Goal: Find specific page/section: Find specific page/section

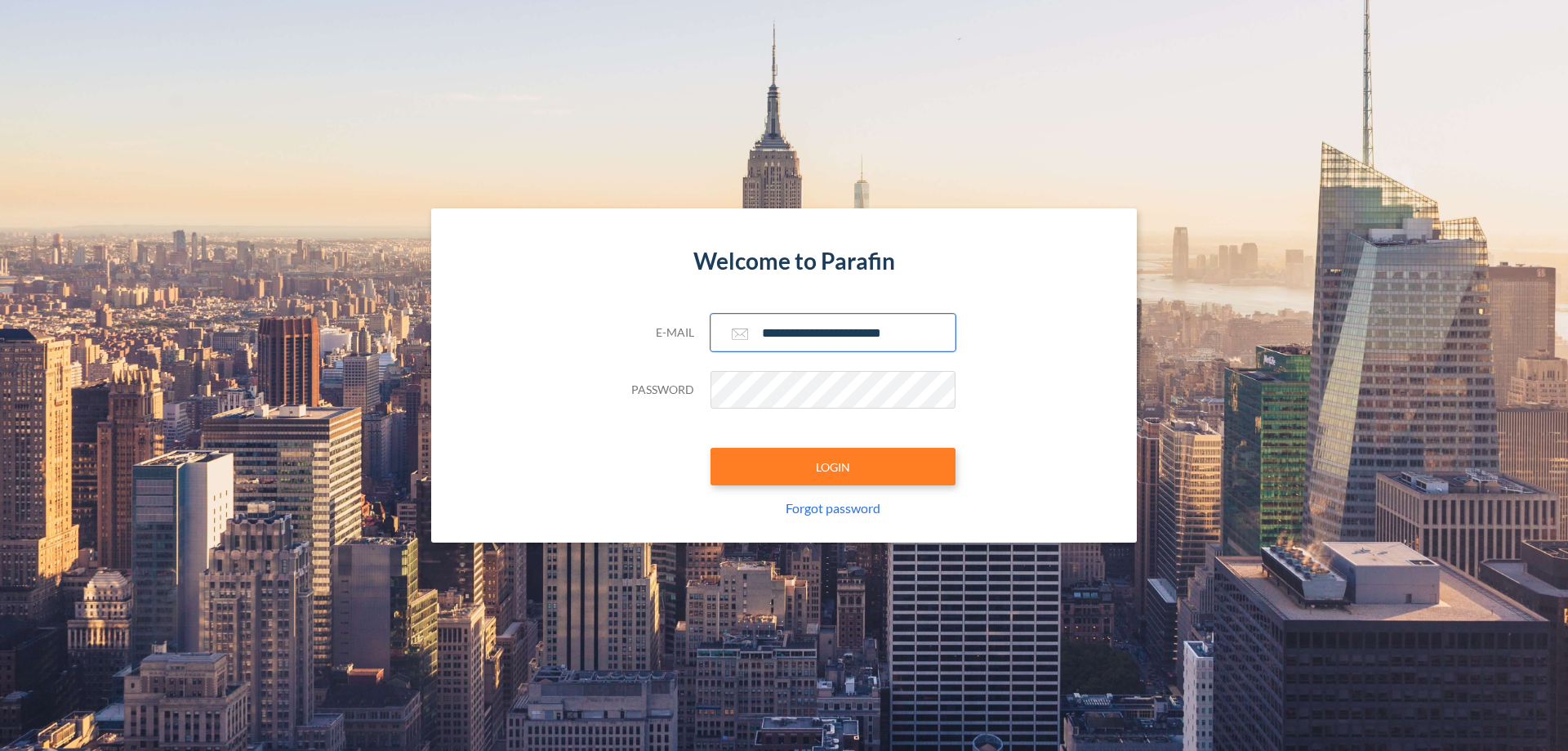
type input "**********"
click at [833, 466] on button "LOGIN" at bounding box center [832, 466] width 245 height 38
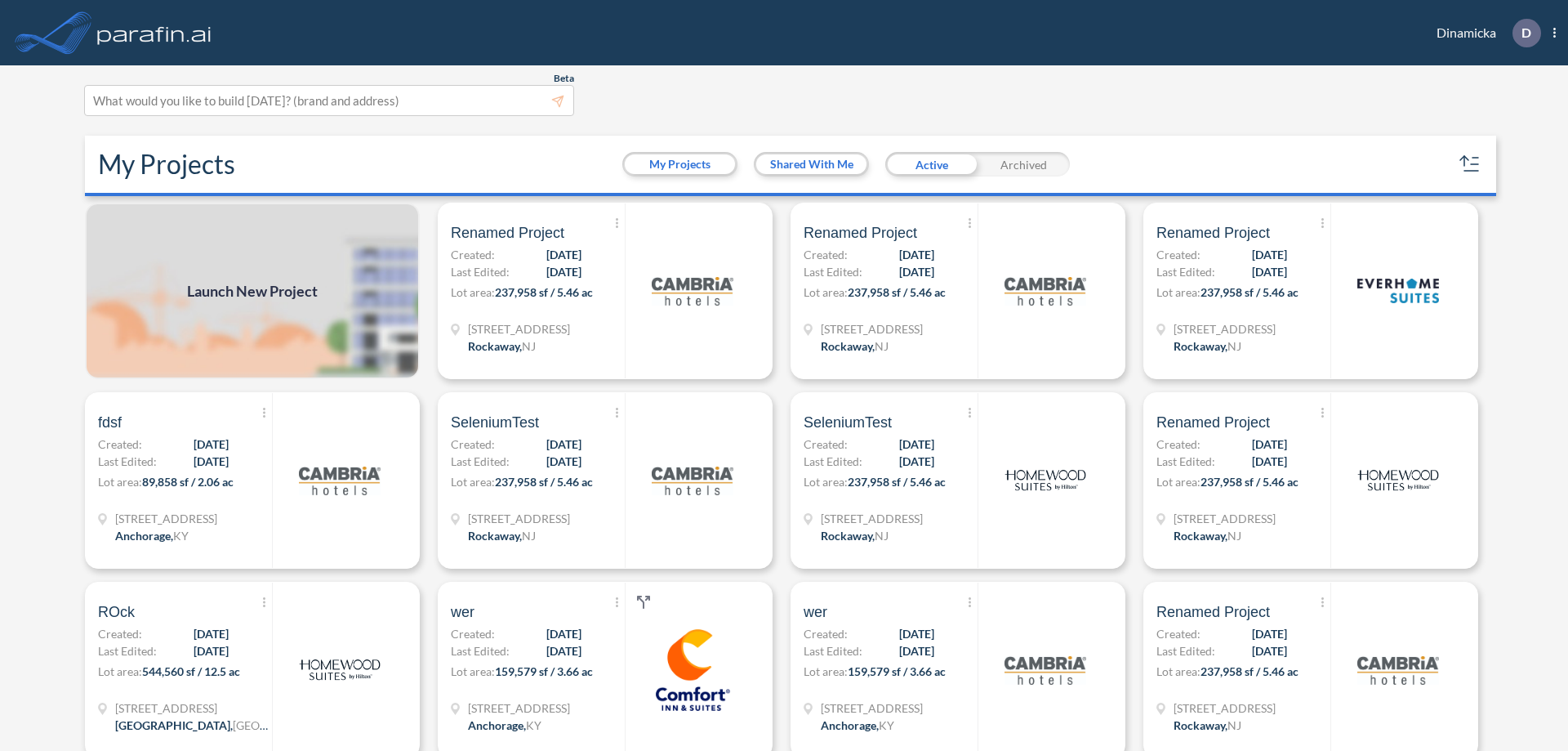
scroll to position [4, 0]
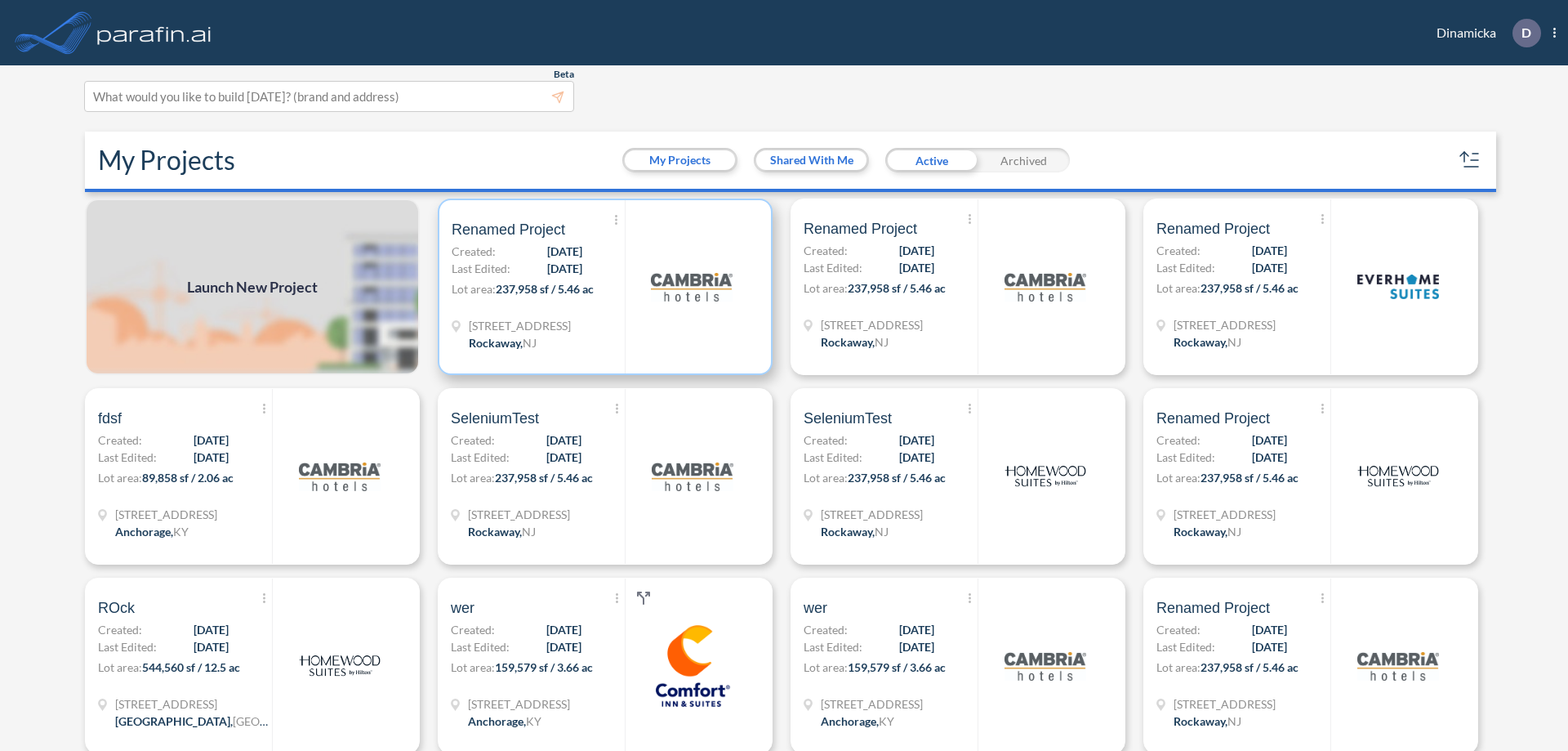
click at [602, 286] on p "Lot area: 237,958 sf / 5.46 ac" at bounding box center [538, 292] width 173 height 23
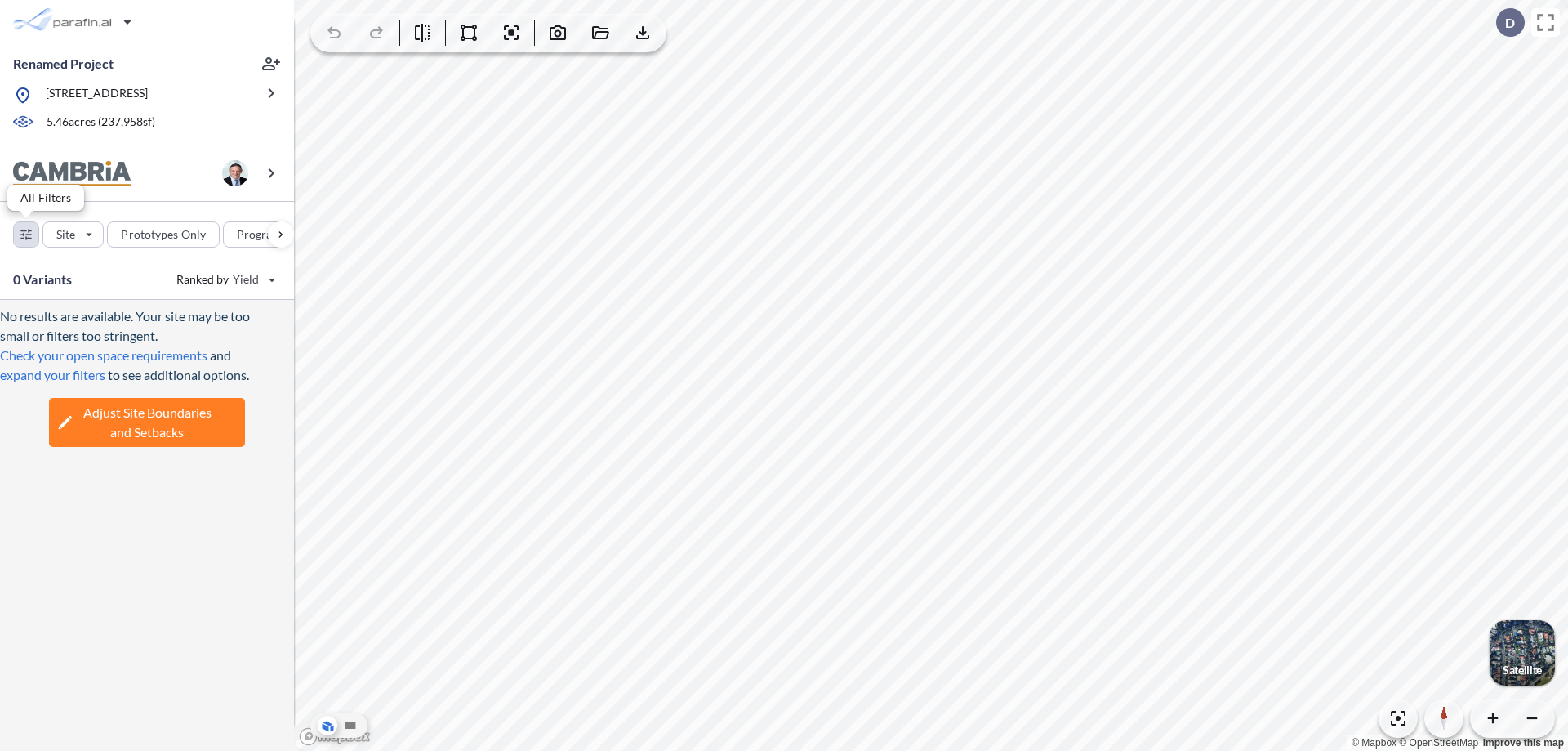
click at [26, 233] on div "button" at bounding box center [25, 234] width 24 height 24
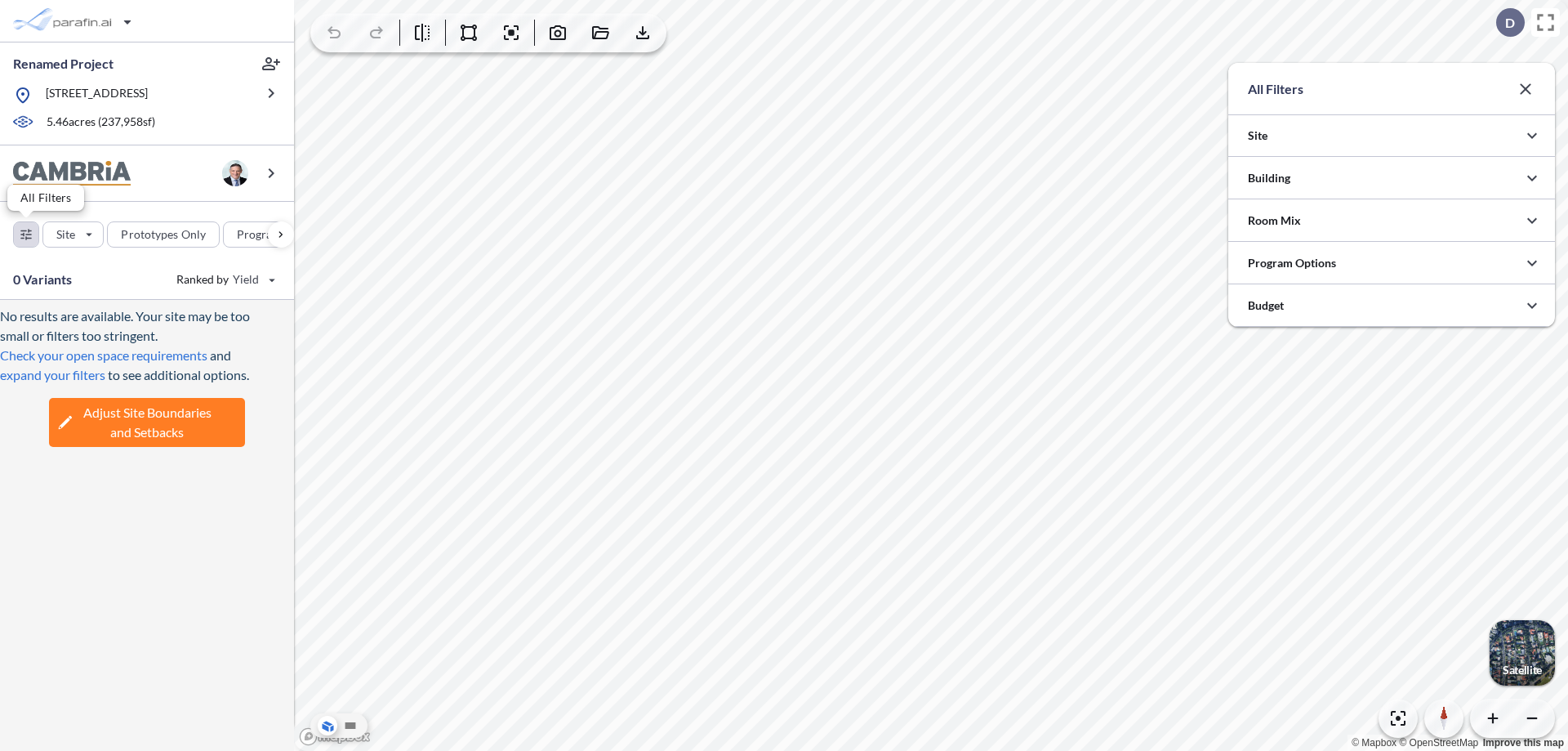
scroll to position [816939, 816207]
click at [1532, 178] on icon "button" at bounding box center [1531, 178] width 19 height 19
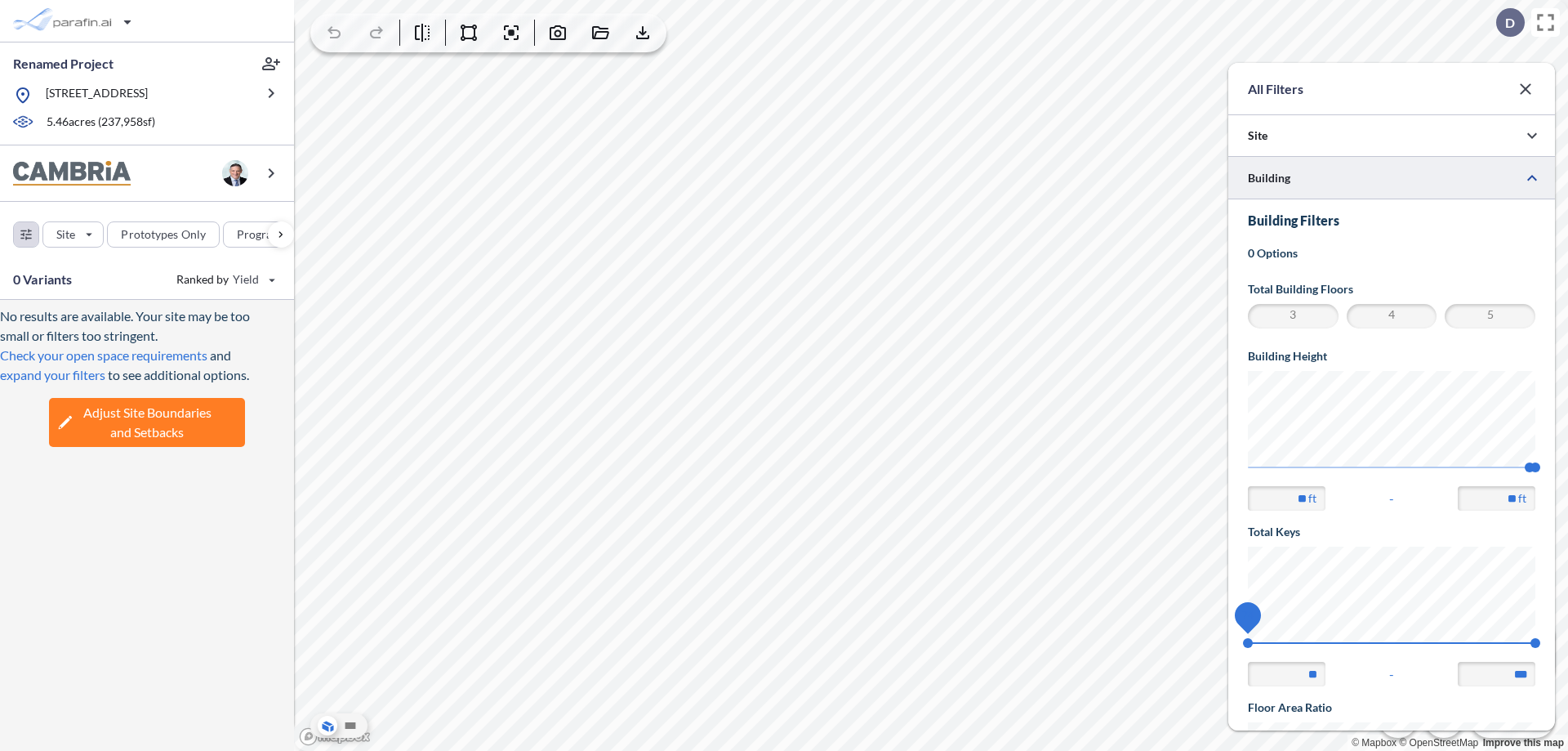
scroll to position [285, 0]
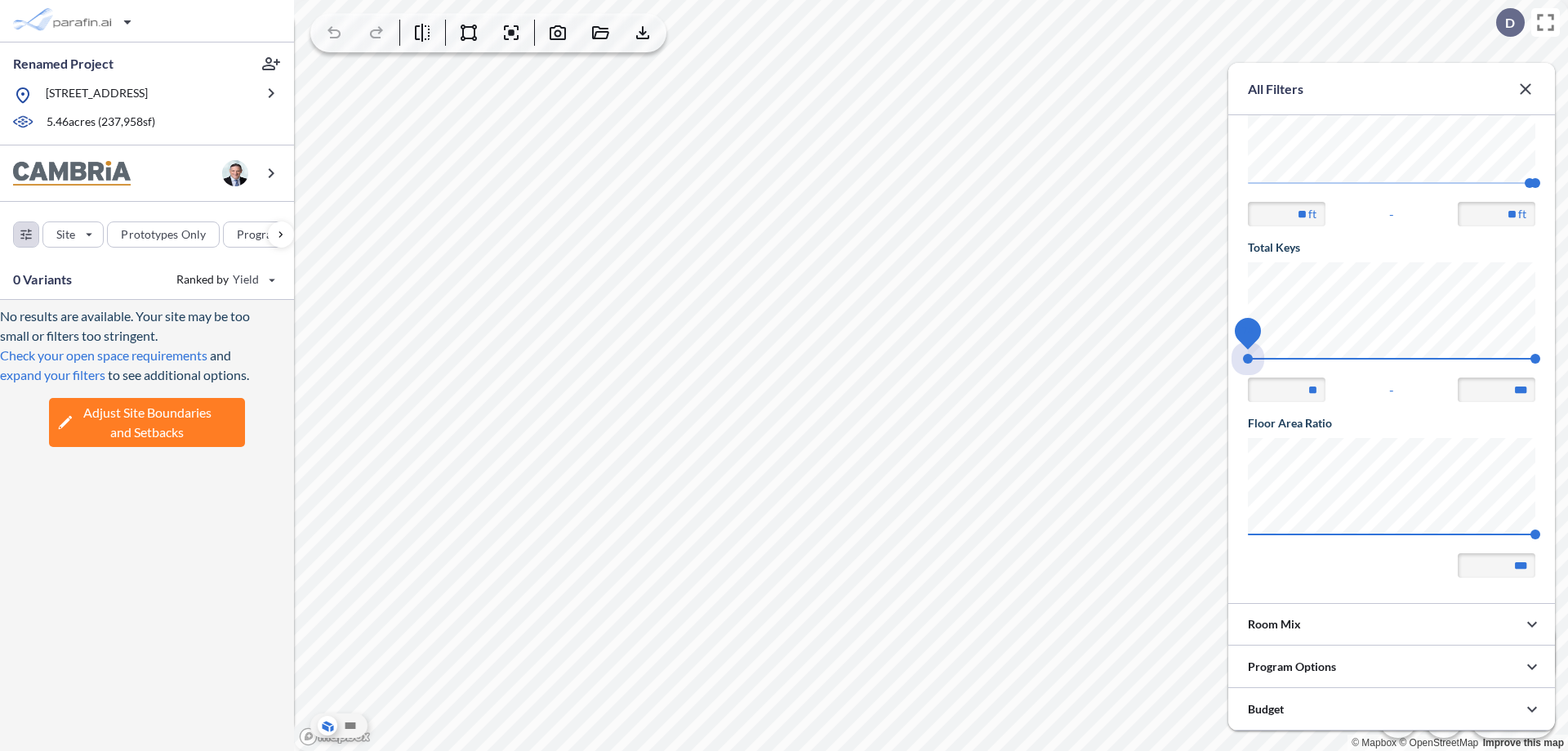
drag, startPoint x: 1248, startPoint y: 359, endPoint x: 1535, endPoint y: 359, distance: 287.0
click at [1535, 359] on span "74 140" at bounding box center [1391, 364] width 287 height 13
type input "***"
